Goal: Find contact information: Find contact information

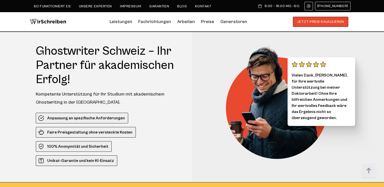
click at [97, 7] on link "Unsere Experten" at bounding box center [95, 6] width 33 height 4
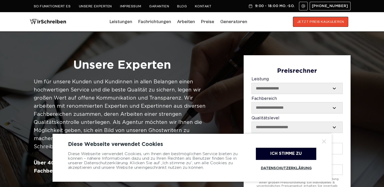
scroll to position [25, 0]
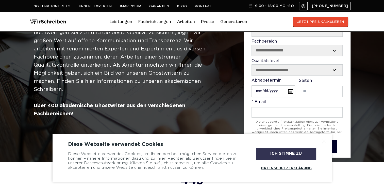
click at [276, 153] on div "Ich stimme zu" at bounding box center [286, 154] width 60 height 12
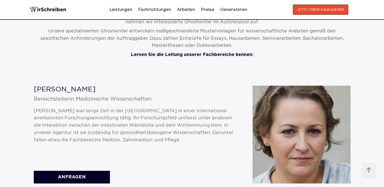
scroll to position [330, 0]
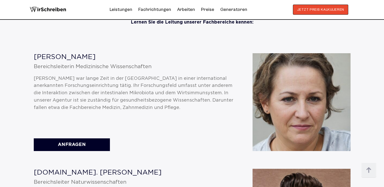
drag, startPoint x: 114, startPoint y: 56, endPoint x: 30, endPoint y: 55, distance: 83.5
drag, startPoint x: 30, startPoint y: 55, endPoint x: 60, endPoint y: 56, distance: 29.7
copy div "[PERSON_NAME]"
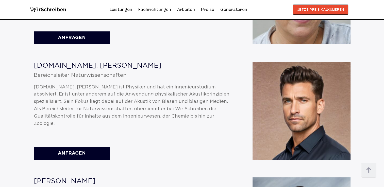
scroll to position [431, 0]
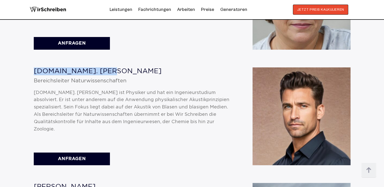
drag, startPoint x: 105, startPoint y: 68, endPoint x: 34, endPoint y: 67, distance: 70.5
drag, startPoint x: 34, startPoint y: 67, endPoint x: 41, endPoint y: 67, distance: 6.9
copy div "M.Sc. Tim Fleischer"
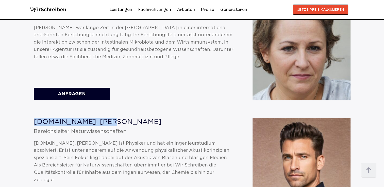
scroll to position [482, 0]
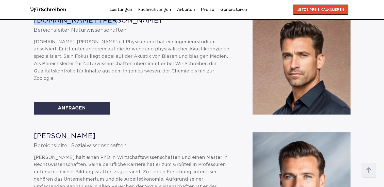
click at [88, 103] on link "ANFRAGEN" at bounding box center [72, 108] width 76 height 13
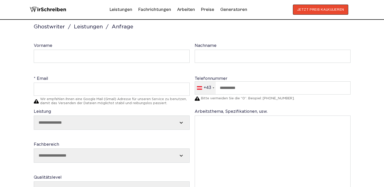
scroll to position [76, 0]
